Goal: Browse casually

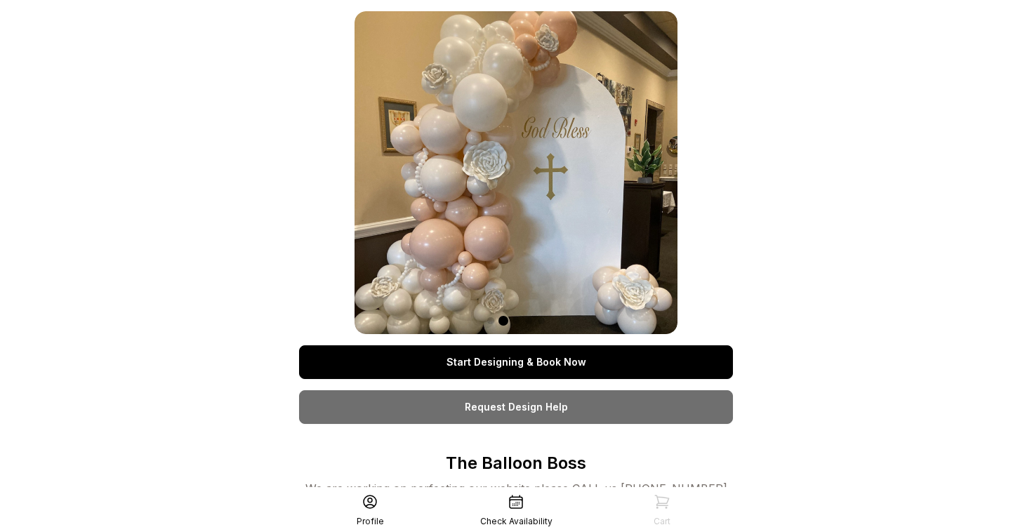
click at [518, 319] on span at bounding box center [516, 320] width 7 height 7
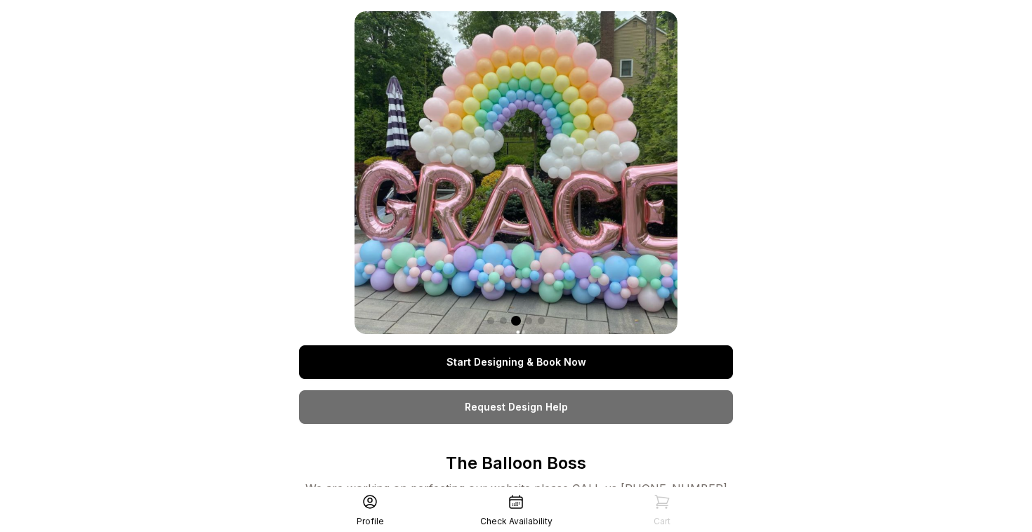
click at [527, 323] on span at bounding box center [528, 320] width 7 height 7
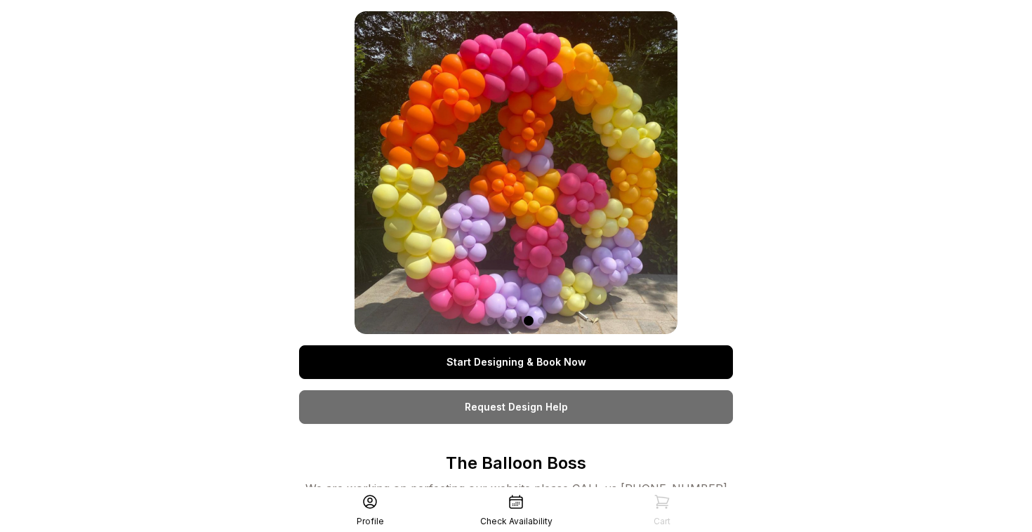
click at [543, 322] on span at bounding box center [541, 320] width 7 height 7
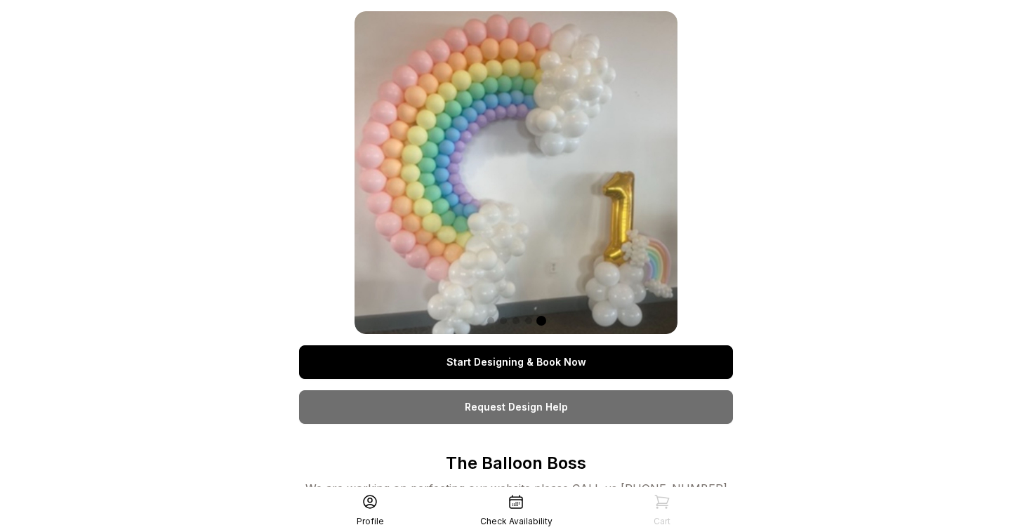
click at [491, 323] on span at bounding box center [490, 320] width 7 height 7
